Goal: Find specific page/section

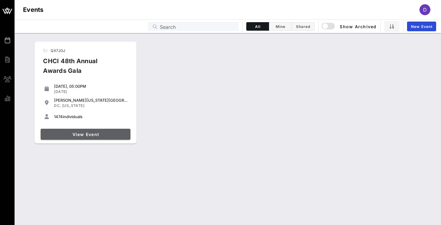
click at [100, 131] on link "View Event" at bounding box center [86, 134] width 90 height 11
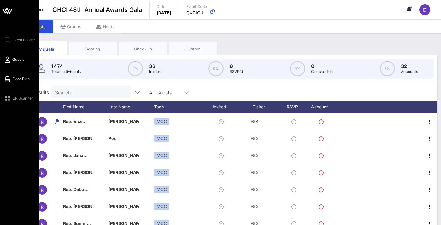
click at [26, 78] on span "Floor Plan" at bounding box center [20, 78] width 17 height 5
